Goal: Navigation & Orientation: Find specific page/section

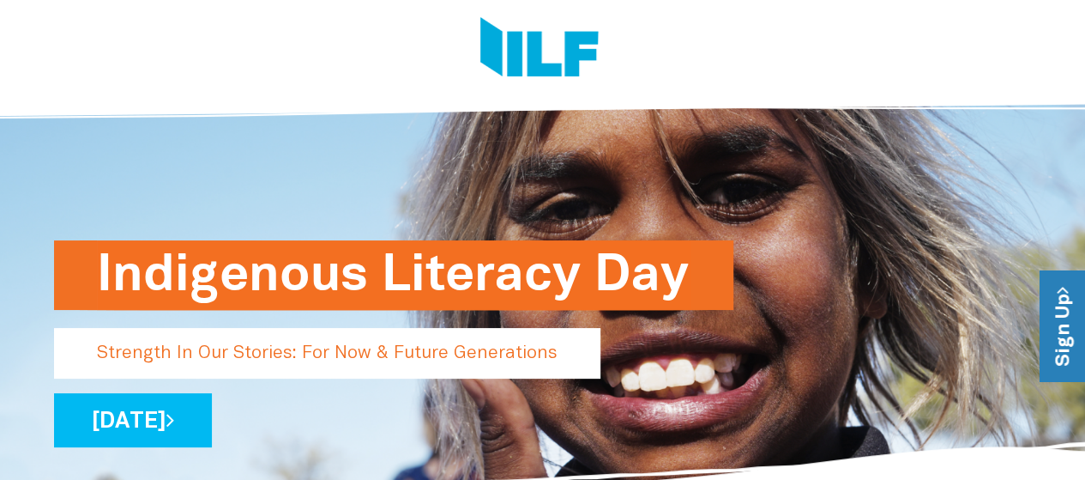
click at [1059, 328] on link "Sign Up" at bounding box center [1064, 326] width 49 height 111
click at [411, 275] on h1 "Indigenous Literacy Day" at bounding box center [394, 274] width 594 height 69
click at [505, 72] on img at bounding box center [539, 49] width 118 height 64
